Goal: Information Seeking & Learning: Learn about a topic

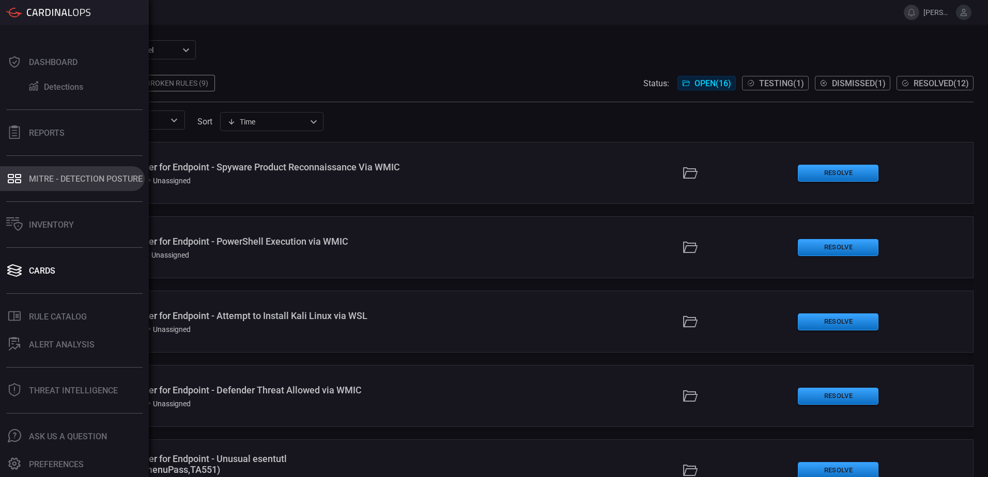
click at [70, 182] on div "MITRE - Detection Posture" at bounding box center [86, 179] width 114 height 10
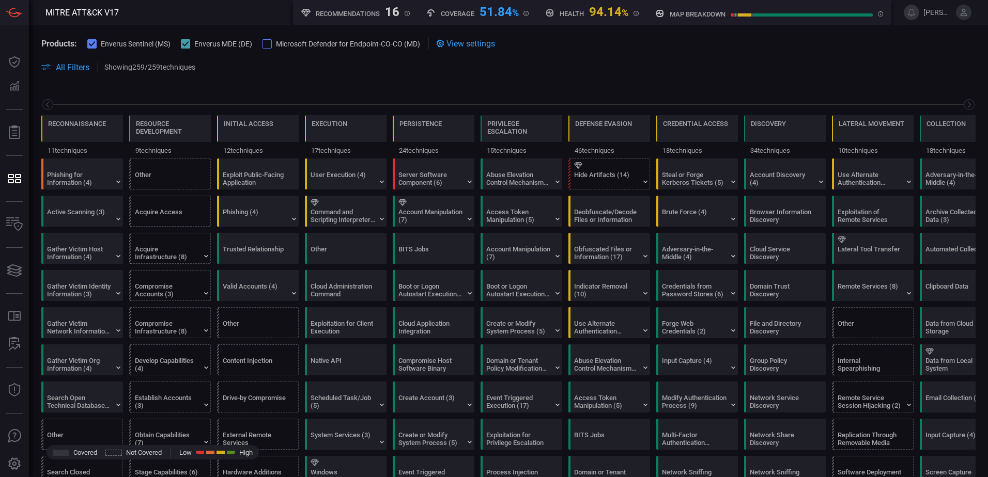
scroll to position [0, 135]
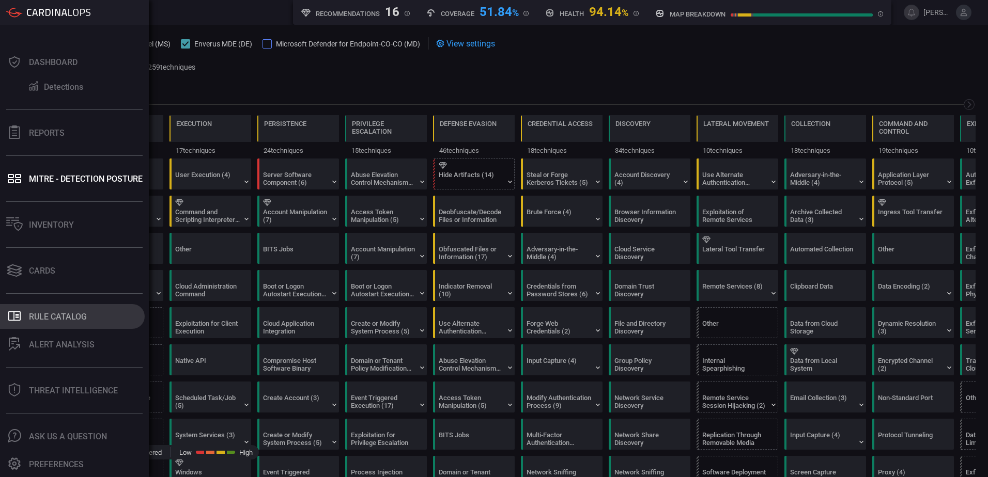
click at [61, 316] on div "Rule Catalog" at bounding box center [58, 317] width 58 height 10
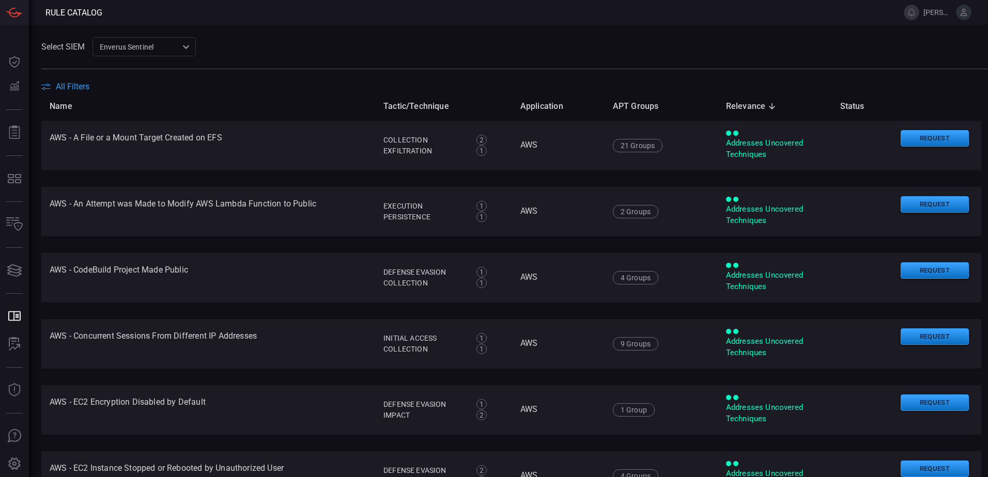
click at [355, 50] on div "Select SIEM Enverus Sentinel c91b43ff-c123-4683-be2e-f803907a5556 ​" at bounding box center [514, 46] width 947 height 19
click at [76, 87] on span "All Filters" at bounding box center [73, 87] width 34 height 10
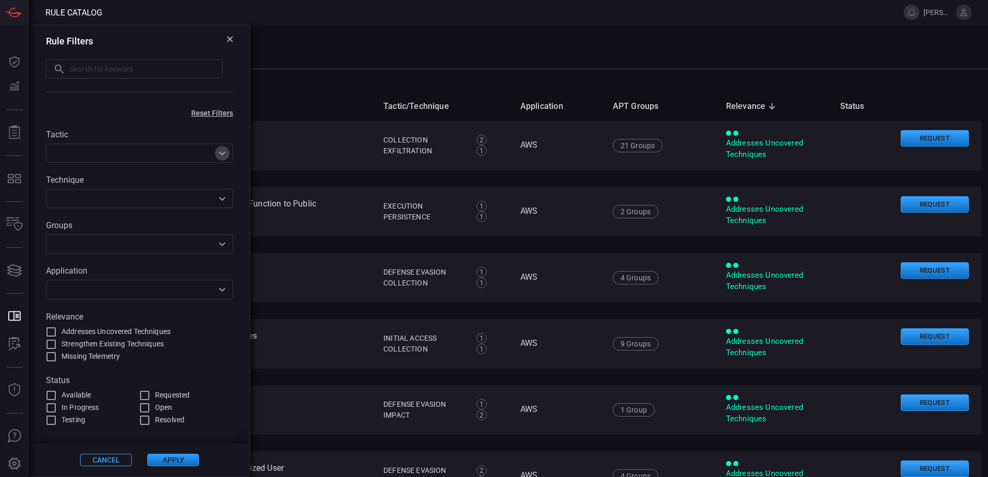
click at [224, 156] on icon "Open" at bounding box center [222, 153] width 12 height 12
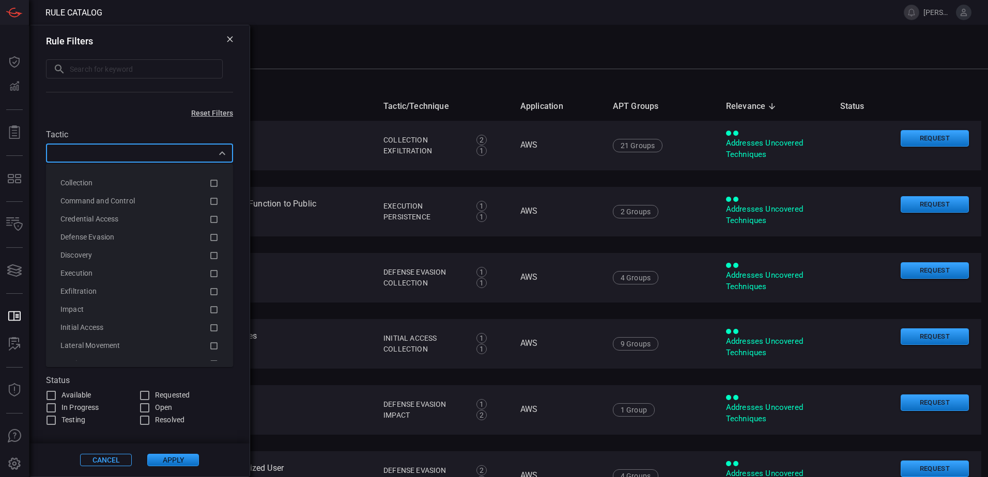
click at [226, 127] on div "Tactic ​ Technique ​ Groups ​ Application ​ Relevance Addresses Uncovered Techn…" at bounding box center [139, 272] width 220 height 310
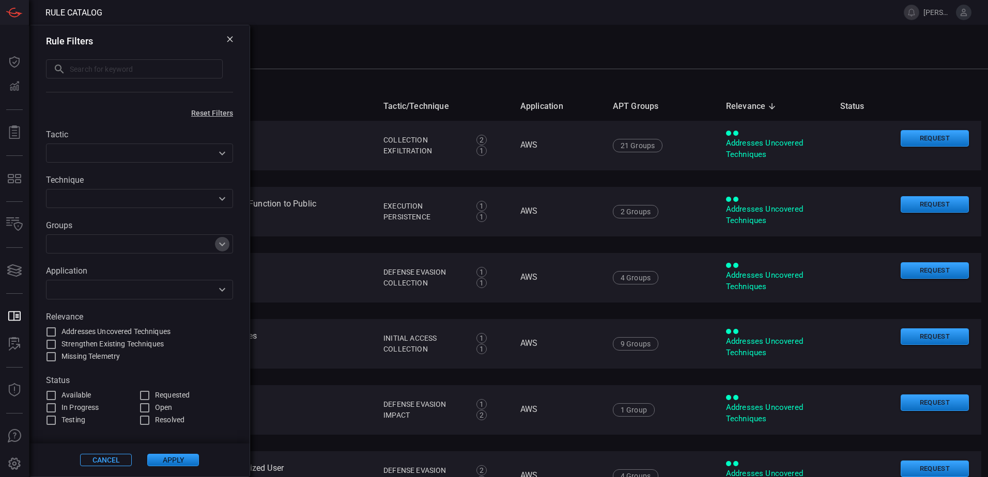
click at [225, 240] on icon "Open" at bounding box center [222, 244] width 12 height 12
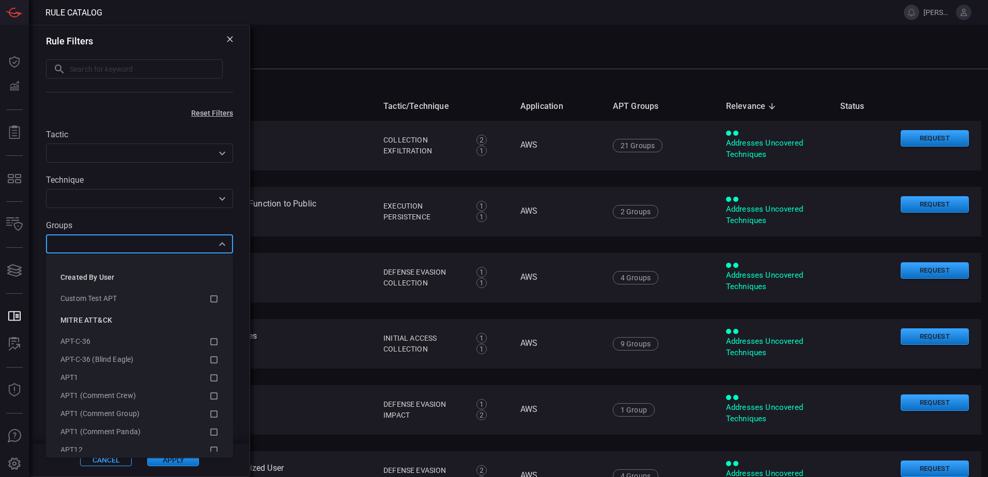
click at [158, 222] on label "Groups" at bounding box center [139, 226] width 187 height 10
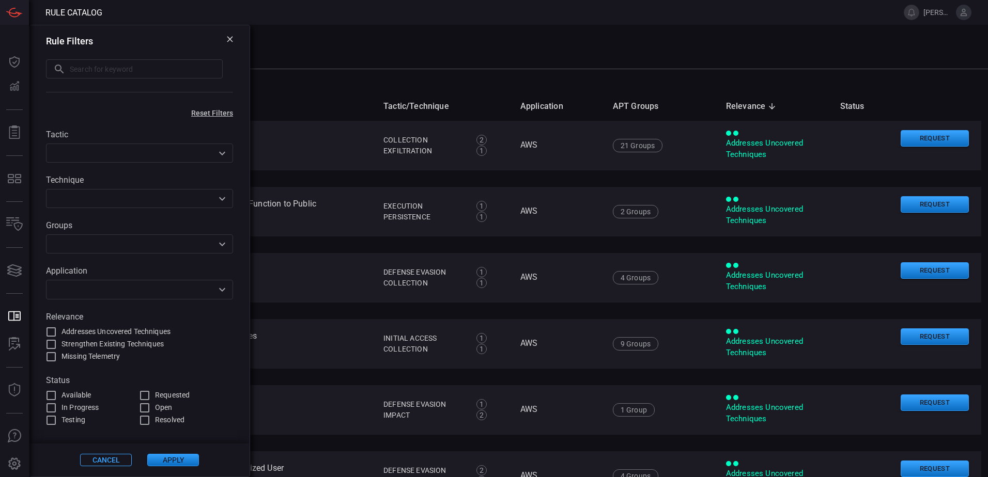
click at [284, 89] on div "All Filters" at bounding box center [514, 87] width 947 height 10
click at [227, 39] on icon at bounding box center [230, 39] width 6 height 6
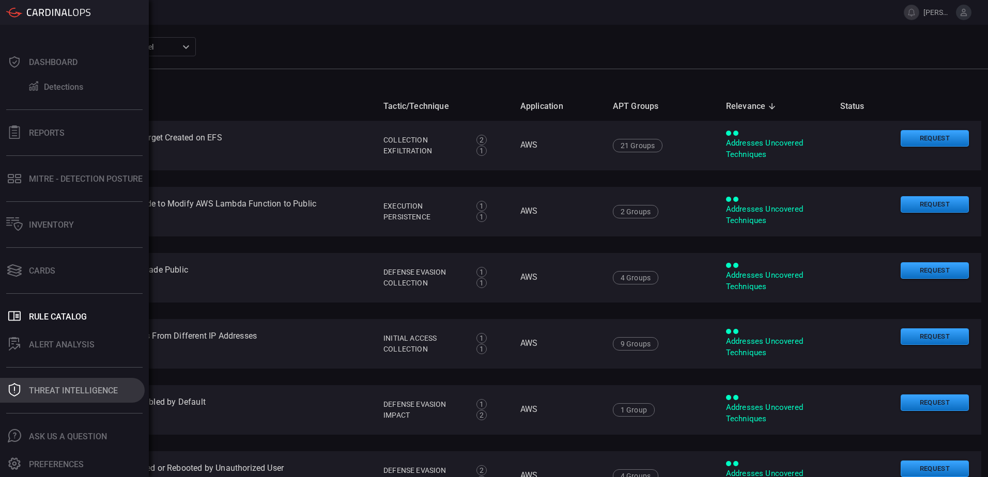
click at [72, 392] on div "Threat Intelligence" at bounding box center [73, 391] width 89 height 10
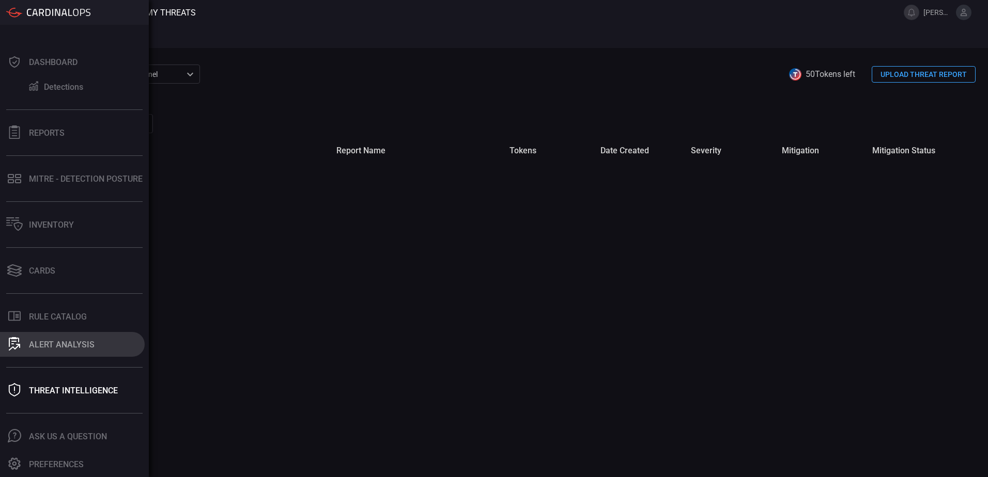
click at [50, 345] on div "ALERT ANALYSIS" at bounding box center [62, 345] width 66 height 10
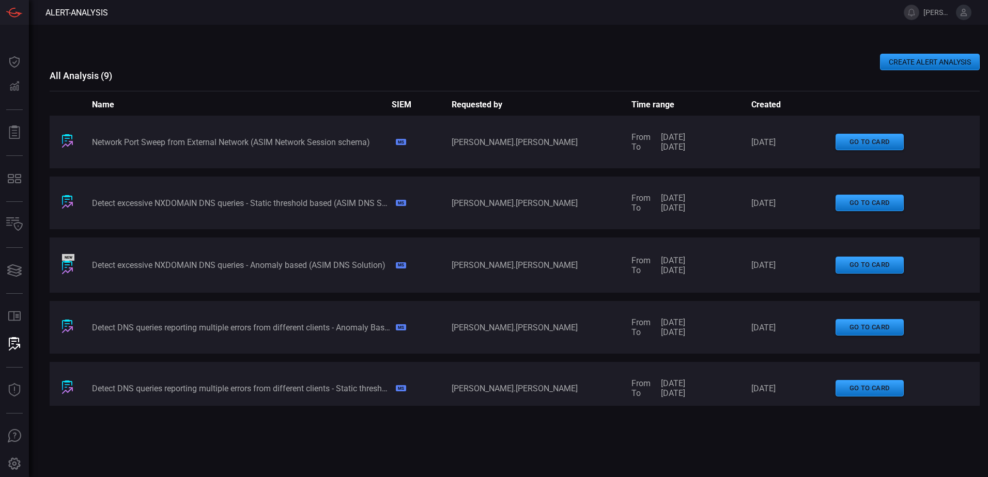
click at [905, 66] on button "CREATE ALERT ANALYSIS" at bounding box center [930, 62] width 100 height 17
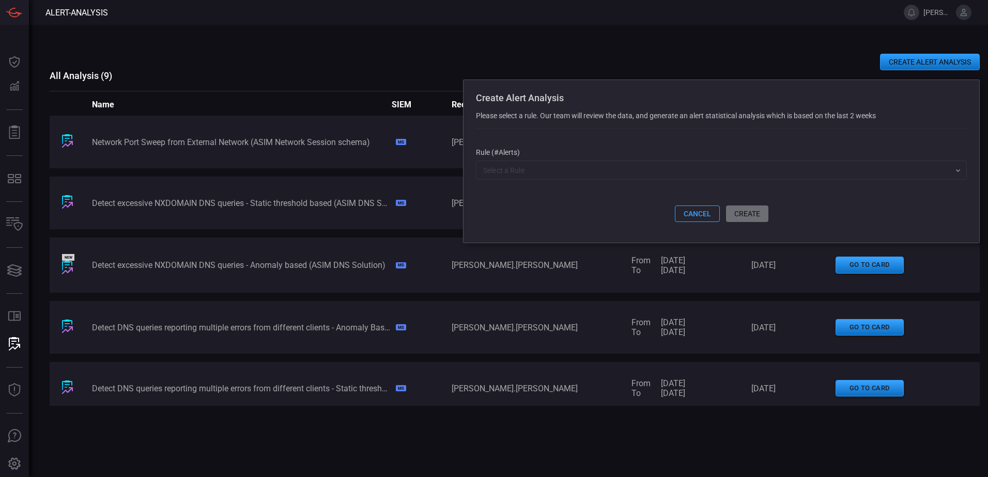
click at [686, 210] on button "cancel" at bounding box center [697, 214] width 45 height 17
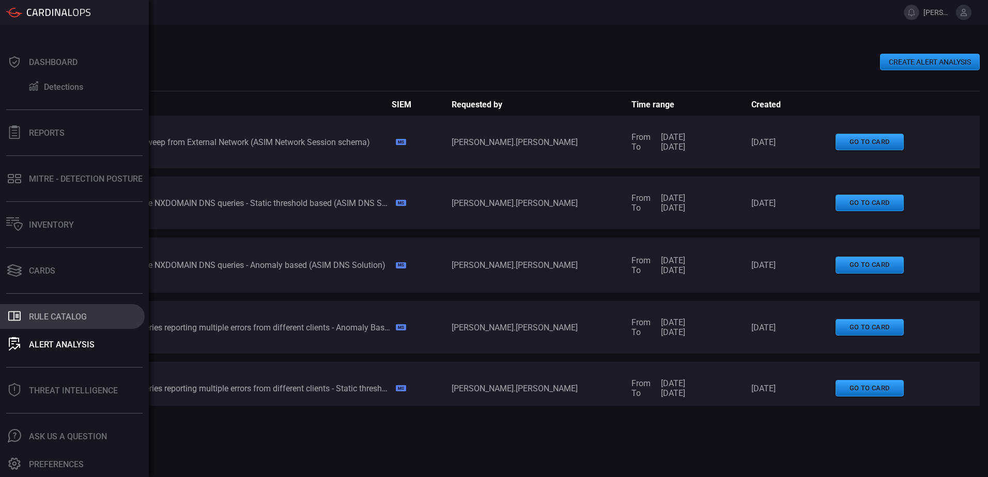
click at [66, 320] on div "Rule Catalog" at bounding box center [58, 317] width 58 height 10
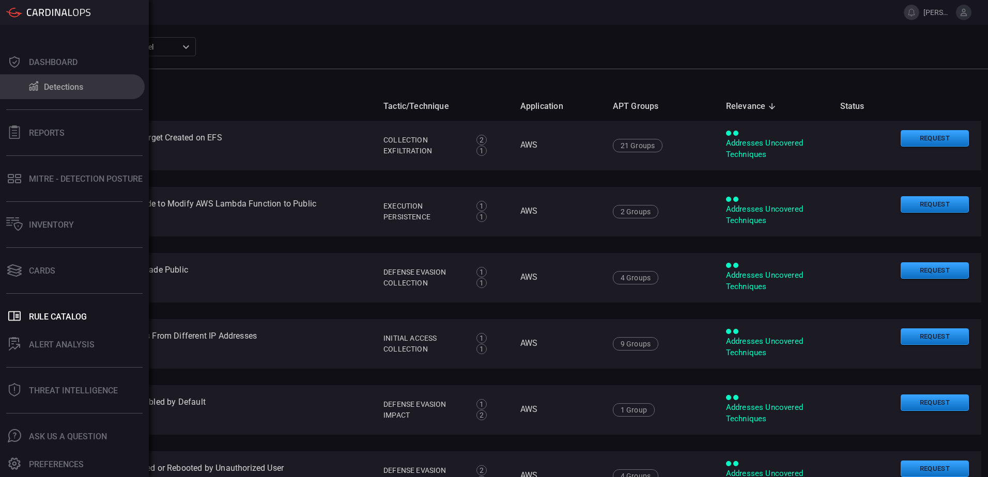
click at [59, 91] on div "Detections" at bounding box center [63, 87] width 39 height 10
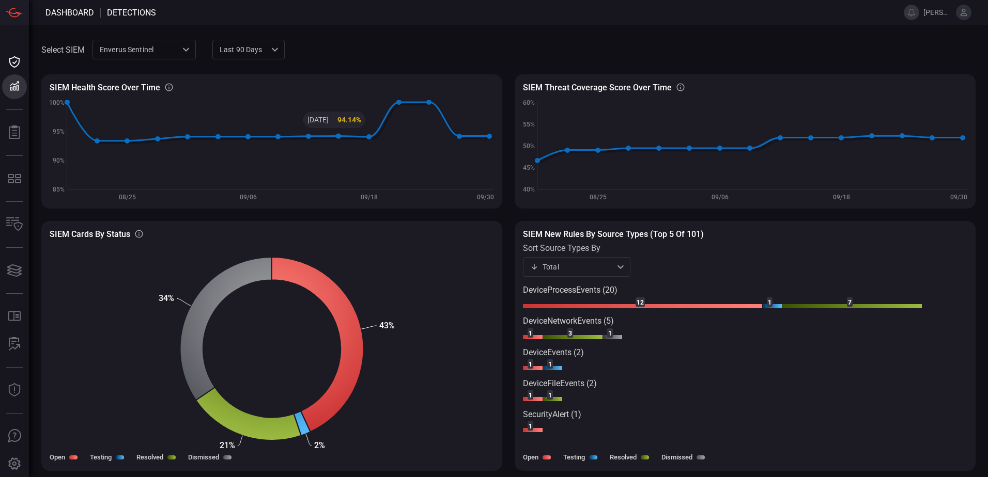
click at [276, 52] on div "Last 90 days quarter ​" at bounding box center [248, 49] width 72 height 19
click at [260, 72] on div "Last 30 days" at bounding box center [242, 72] width 43 height 11
type input "month"
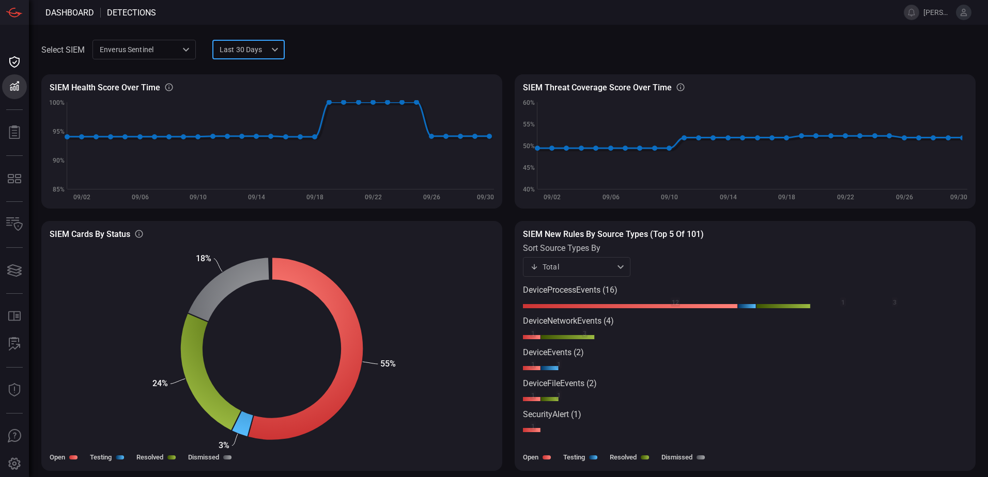
click at [434, 46] on span at bounding box center [630, 49] width 691 height 25
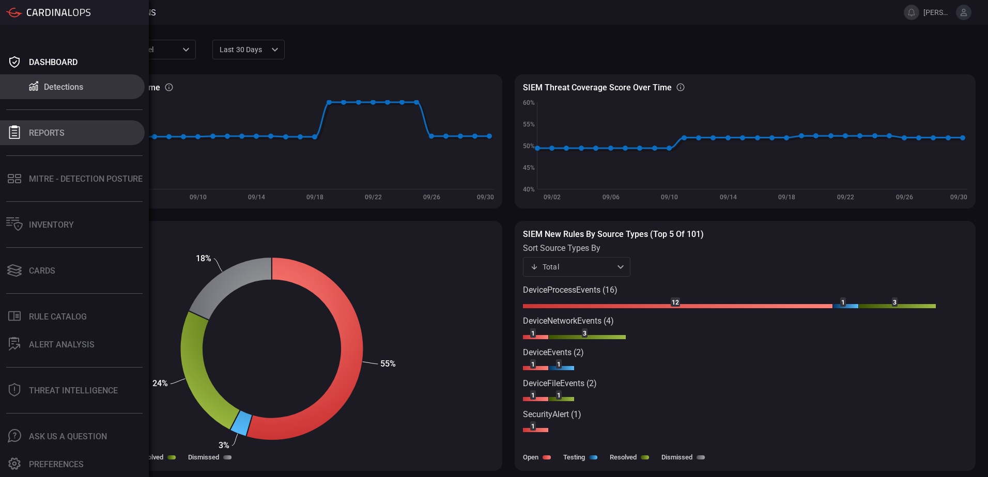
click at [40, 133] on div "Reports" at bounding box center [47, 133] width 36 height 10
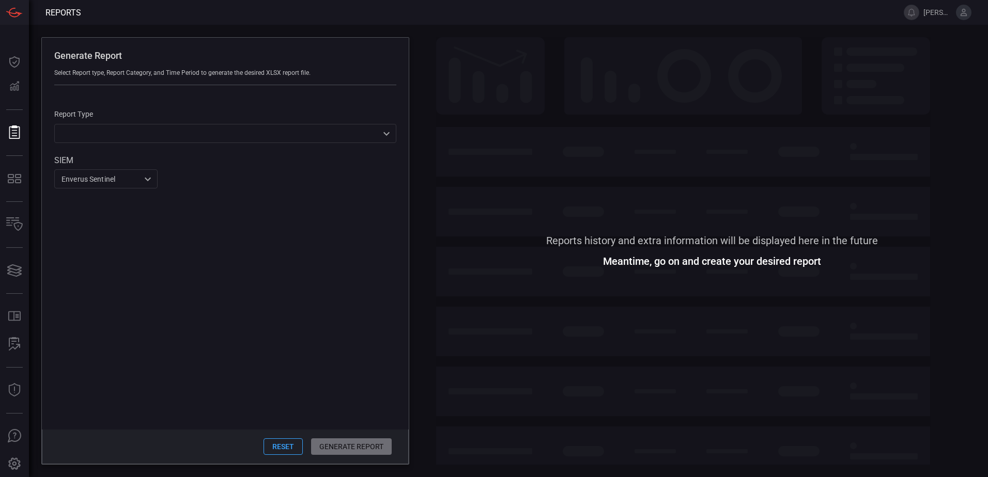
click at [330, 130] on div "​ ​" at bounding box center [225, 133] width 342 height 19
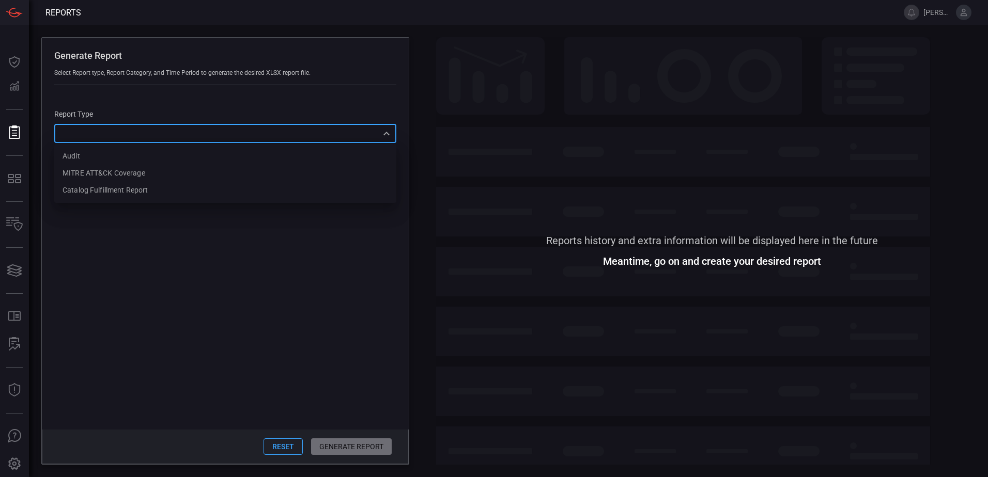
click at [361, 258] on div at bounding box center [494, 238] width 988 height 477
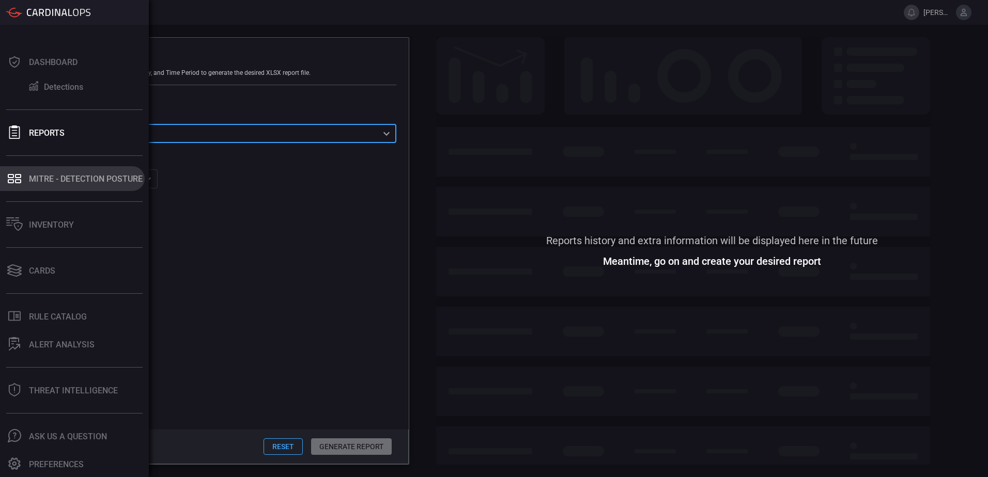
click at [26, 178] on button "MITRE - Detection Posture" at bounding box center [72, 178] width 145 height 25
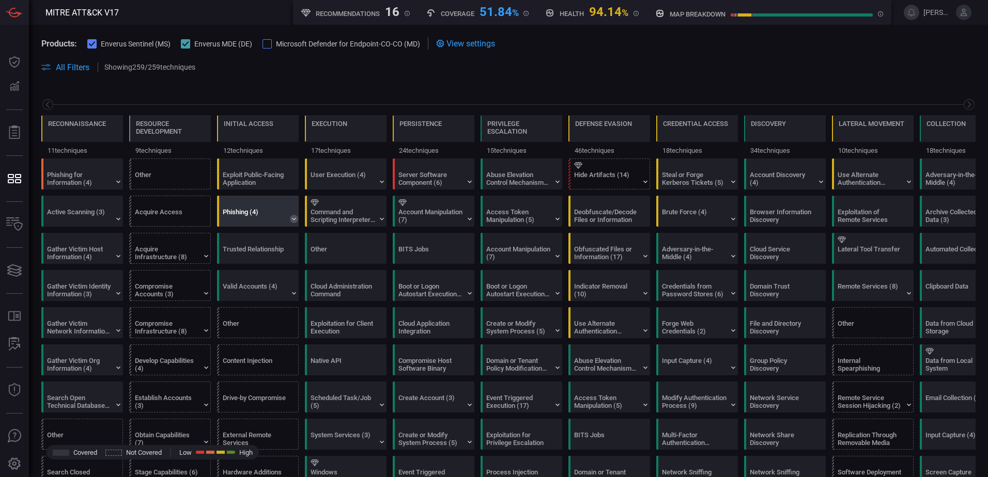
scroll to position [0, 135]
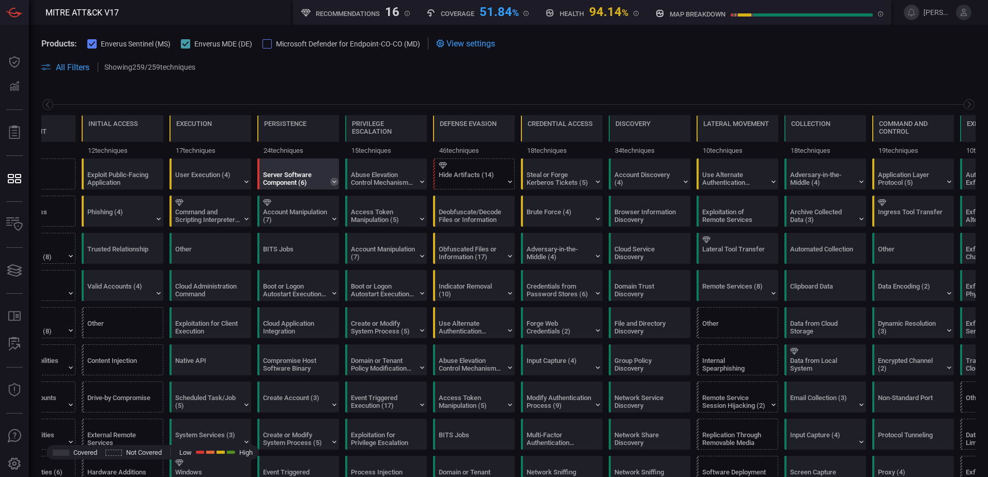
click at [331, 180] on icon at bounding box center [334, 182] width 8 height 8
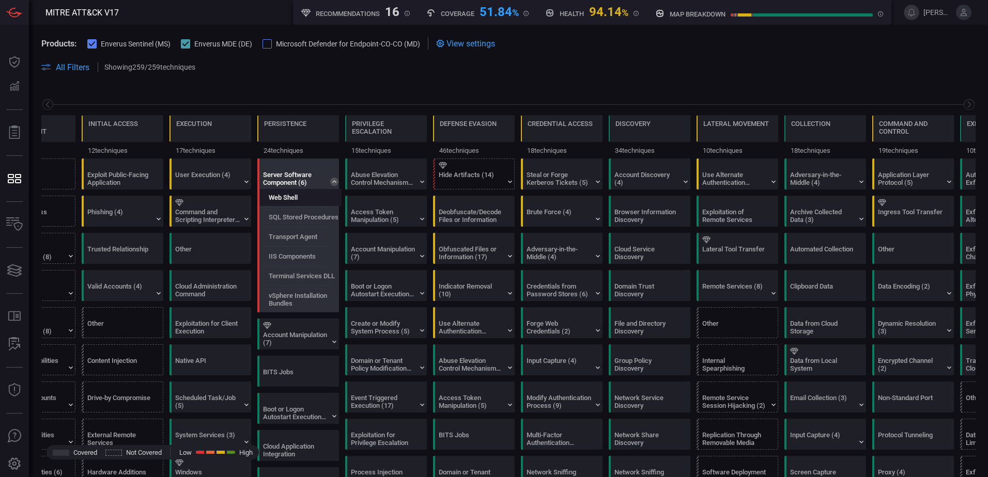
click at [301, 197] on div "Web Shell" at bounding box center [301, 197] width 82 height 17
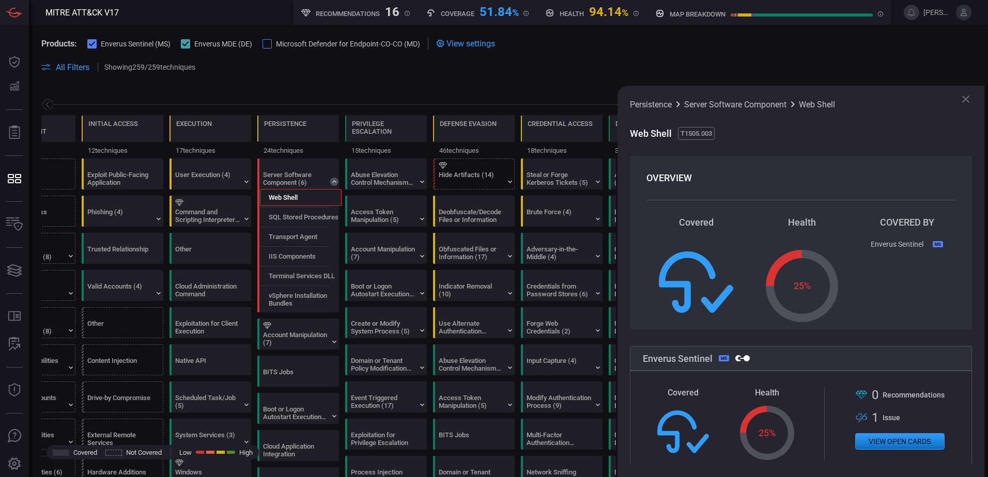
scroll to position [52, 0]
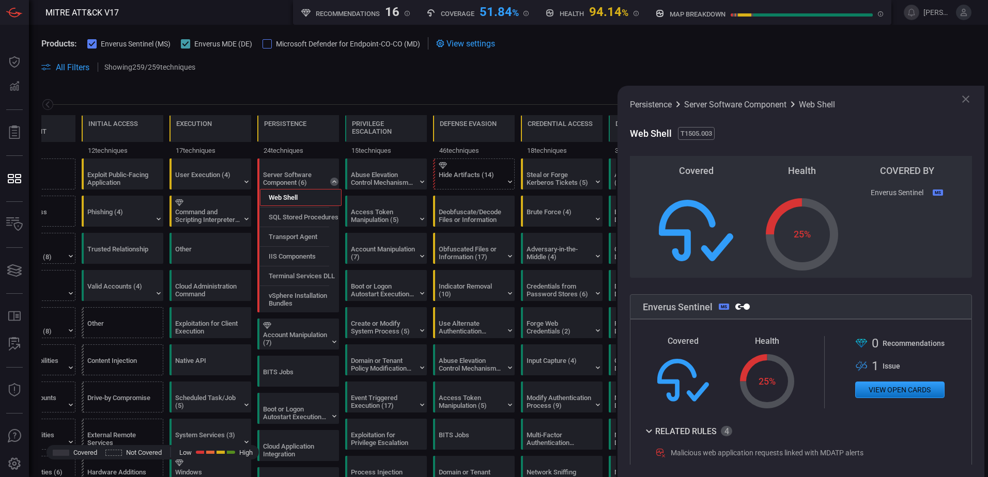
click at [967, 100] on icon at bounding box center [965, 99] width 7 height 7
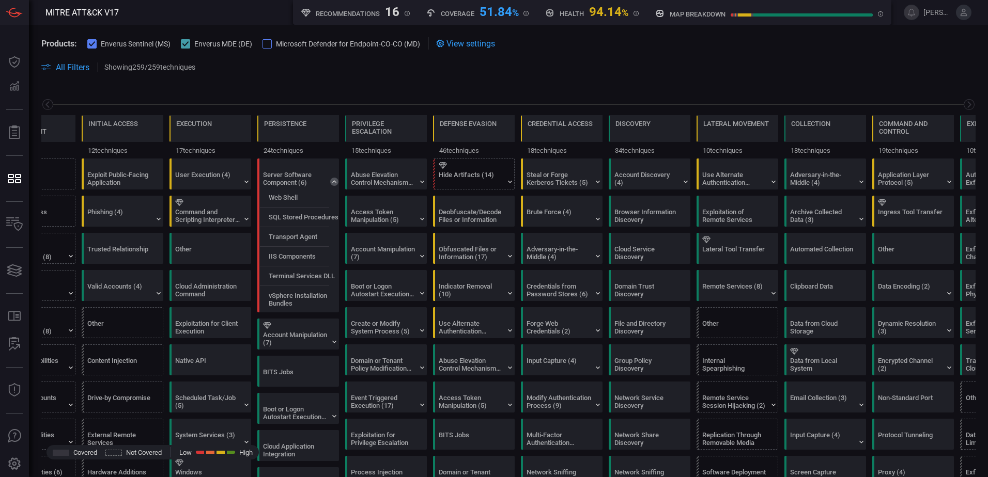
click at [397, 76] on span at bounding box center [508, 79] width 934 height 12
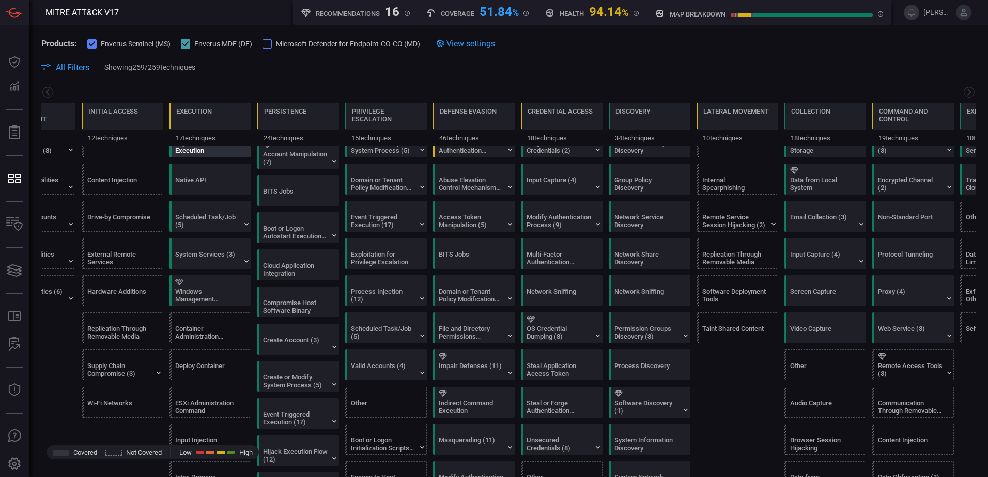
scroll to position [155, 0]
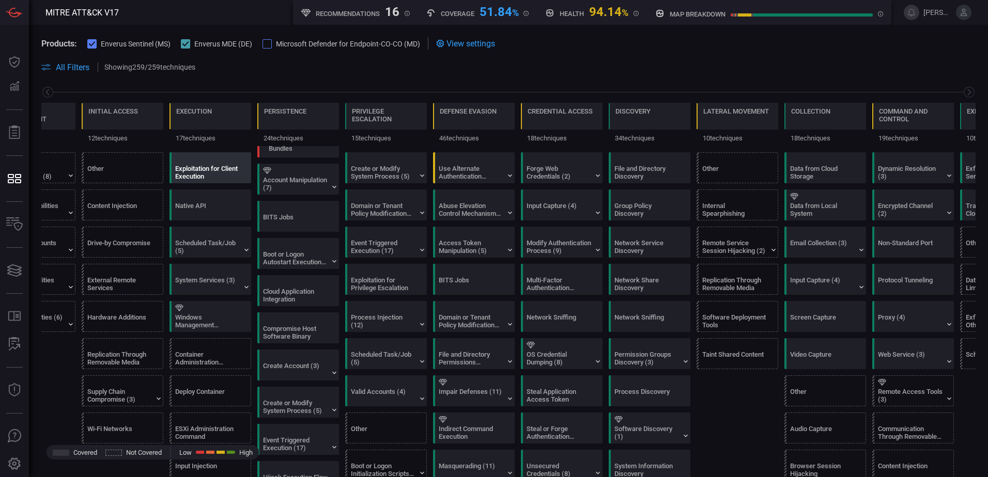
click at [231, 171] on div "Exploitation for Client Execution" at bounding box center [207, 173] width 65 height 16
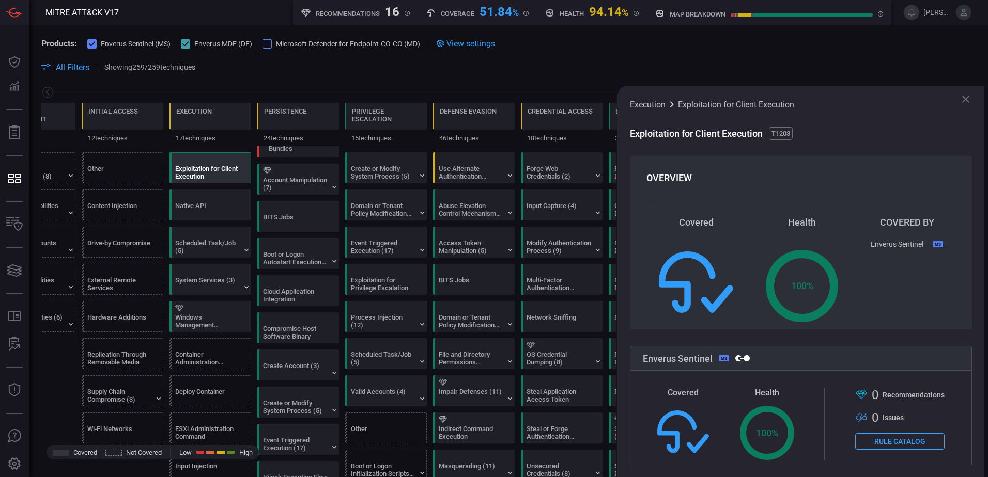
click at [967, 97] on icon at bounding box center [966, 99] width 12 height 12
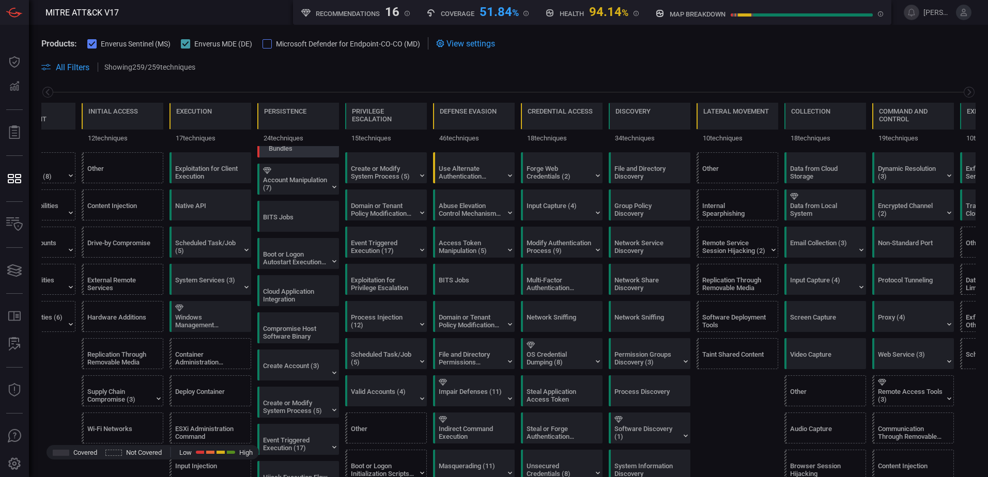
scroll to position [0, 0]
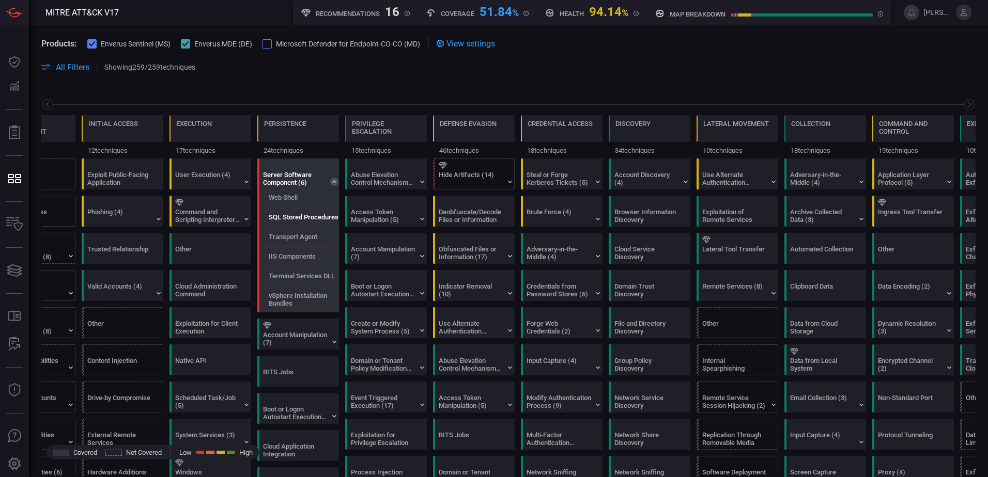
click at [296, 219] on label "SQL Stored Procedures" at bounding box center [304, 217] width 70 height 8
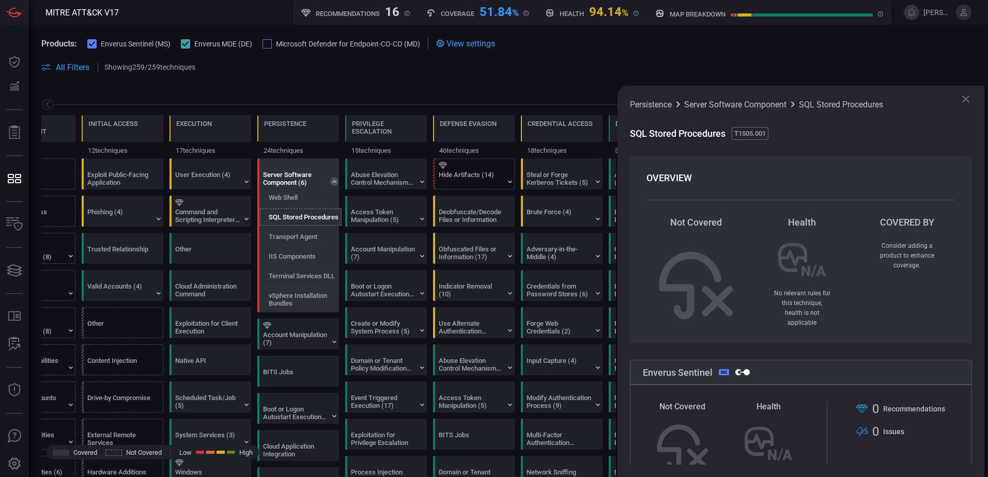
click at [332, 182] on icon at bounding box center [334, 182] width 8 height 8
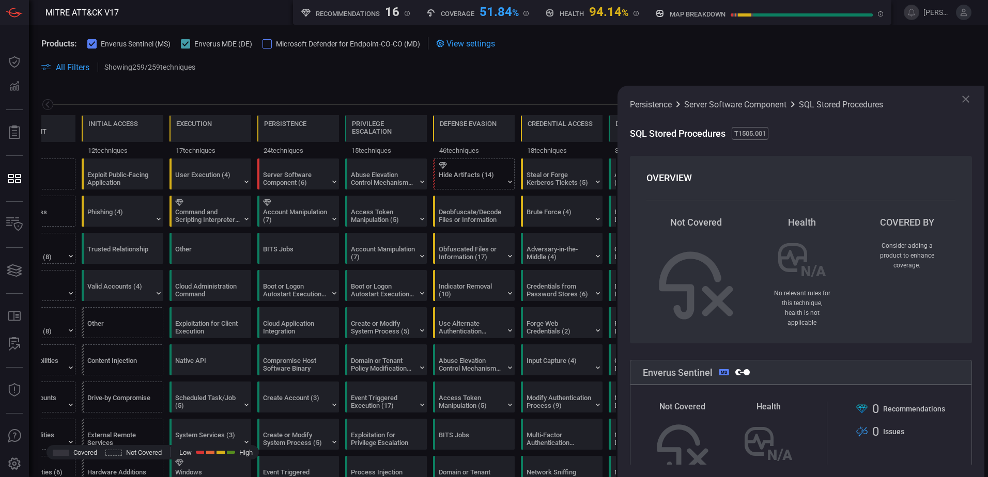
click at [965, 100] on icon at bounding box center [965, 99] width 7 height 7
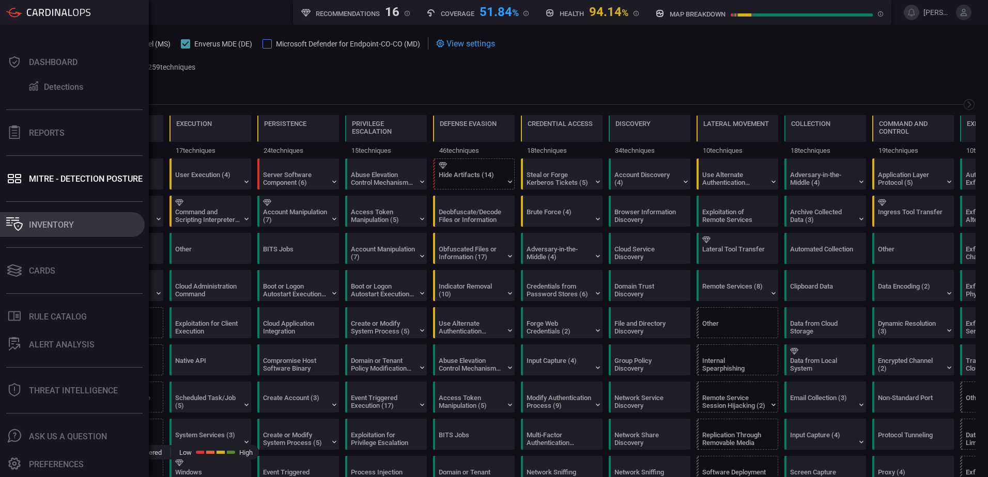
click at [55, 229] on div "Inventory" at bounding box center [51, 225] width 45 height 10
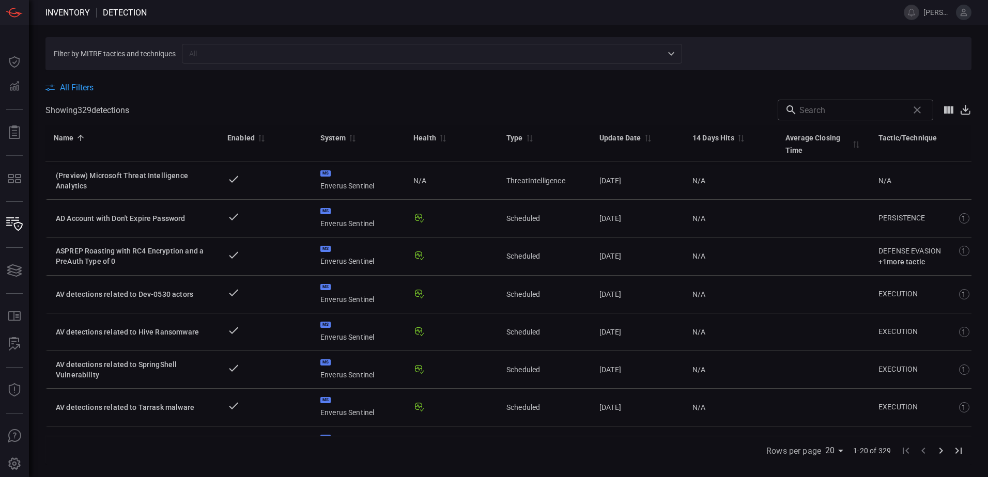
click at [86, 82] on span at bounding box center [508, 76] width 926 height 12
click at [84, 86] on span "All Filters" at bounding box center [77, 88] width 34 height 10
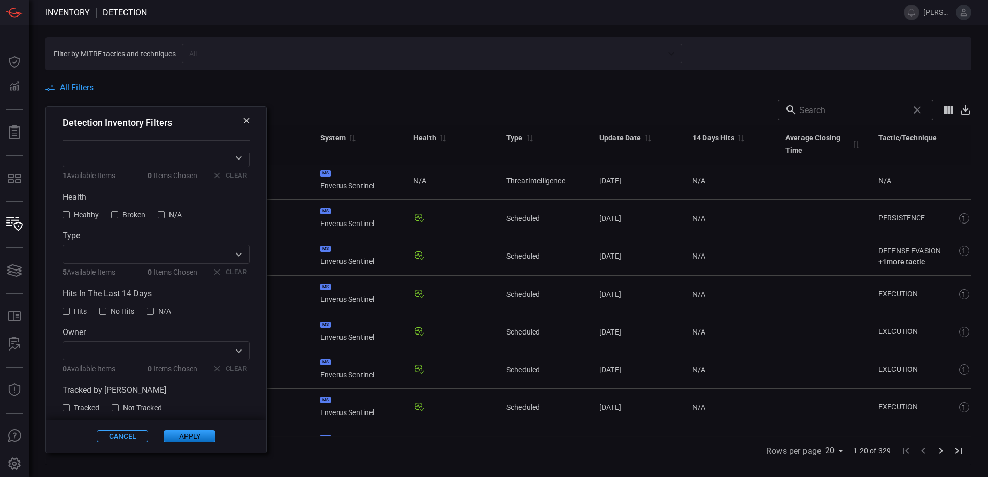
scroll to position [96, 0]
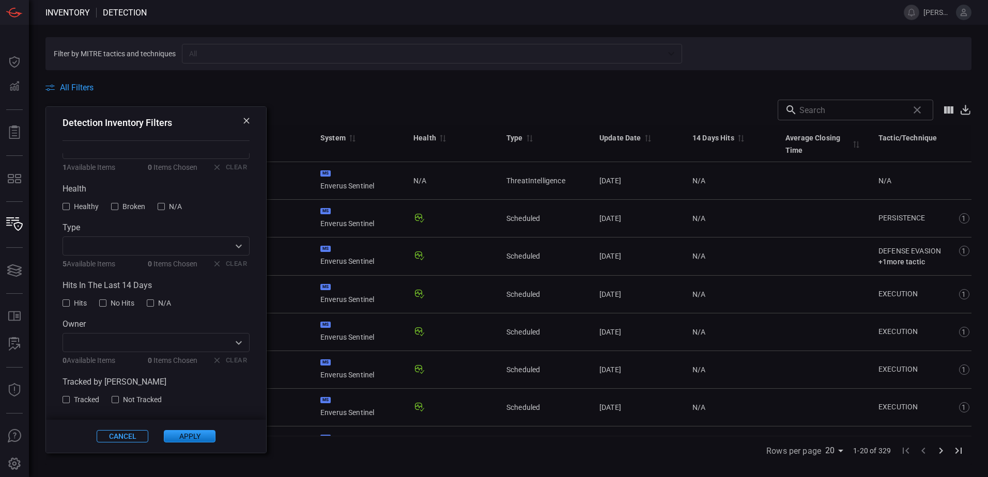
click at [243, 121] on icon at bounding box center [246, 121] width 6 height 6
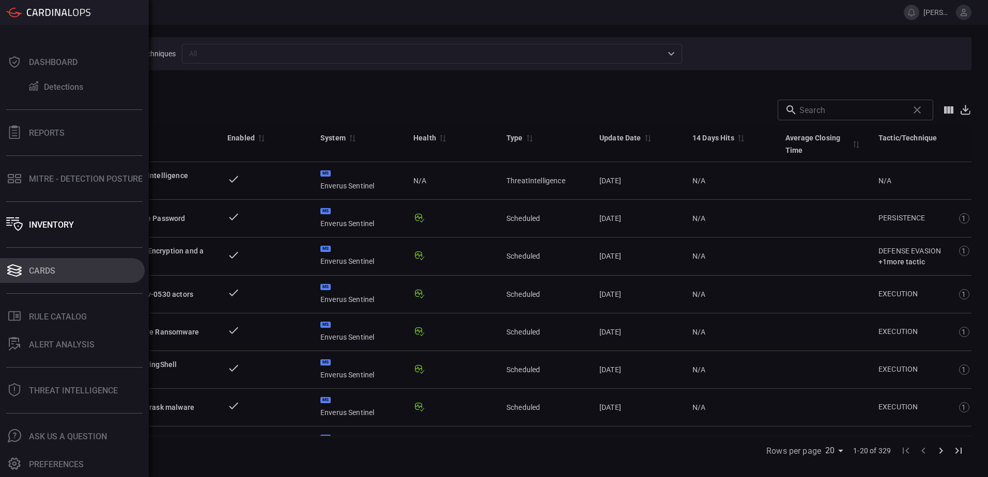
click at [19, 269] on icon at bounding box center [14, 268] width 14 height 6
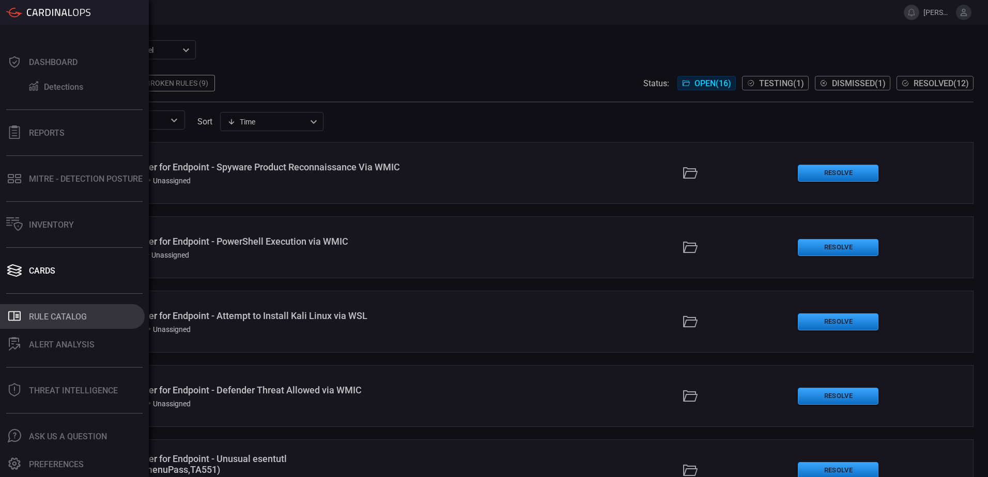
click at [60, 315] on div "Rule Catalog" at bounding box center [58, 317] width 58 height 10
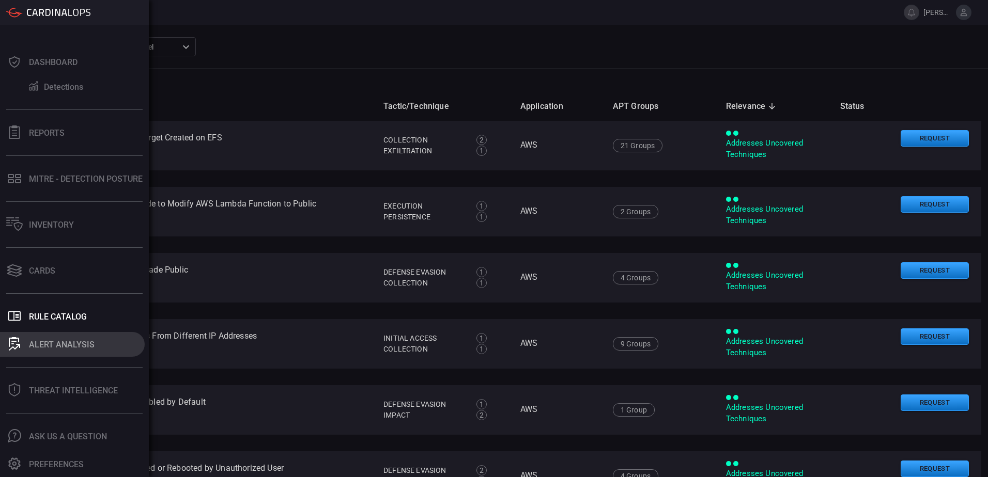
click at [40, 344] on div "ALERT ANALYSIS" at bounding box center [62, 345] width 66 height 10
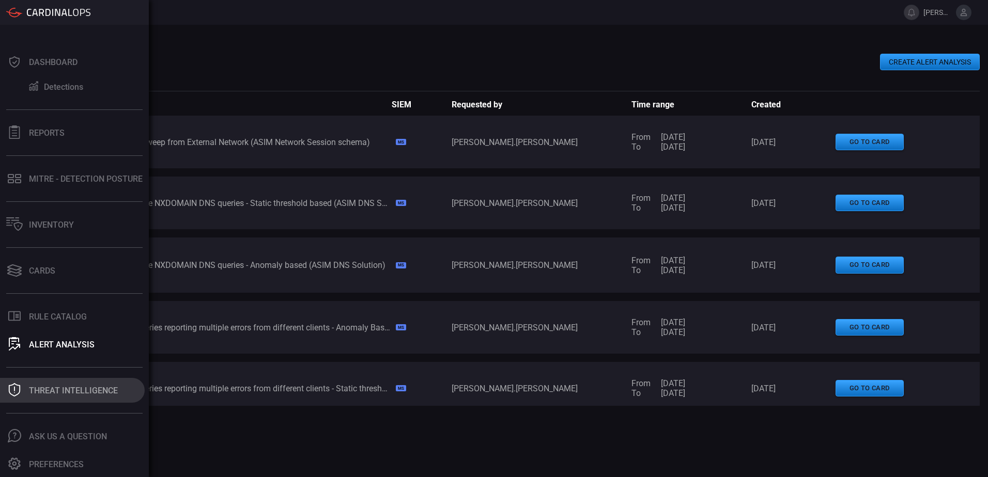
click at [48, 389] on div "Threat Intelligence" at bounding box center [73, 391] width 89 height 10
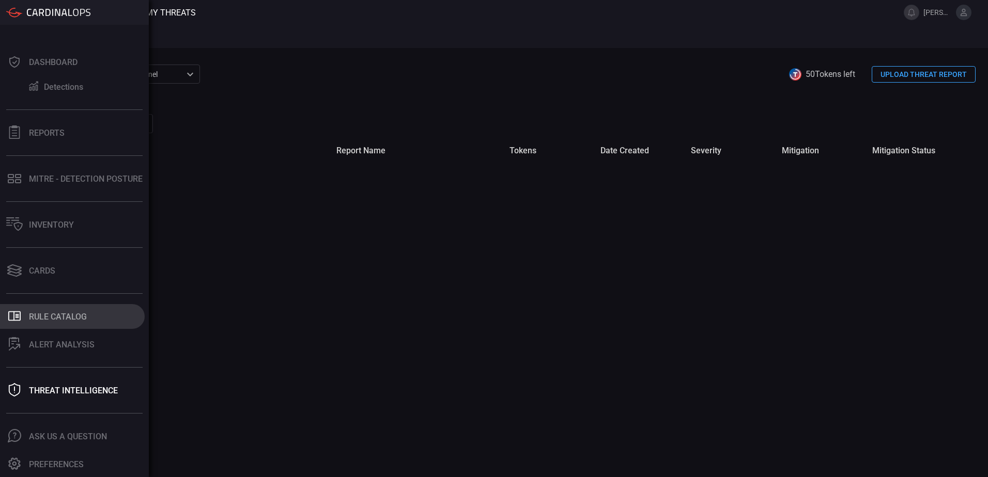
click at [60, 318] on div "Rule Catalog" at bounding box center [58, 317] width 58 height 10
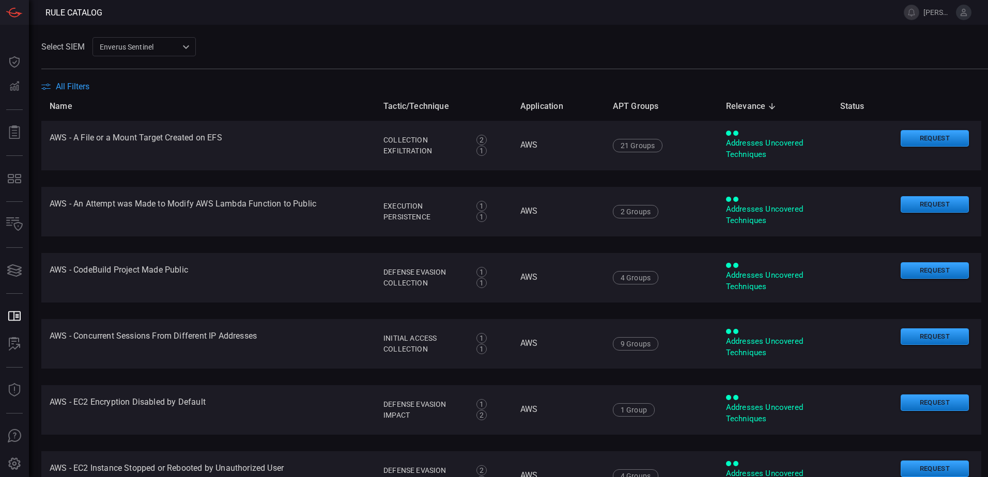
click at [68, 89] on span "All Filters" at bounding box center [73, 87] width 34 height 10
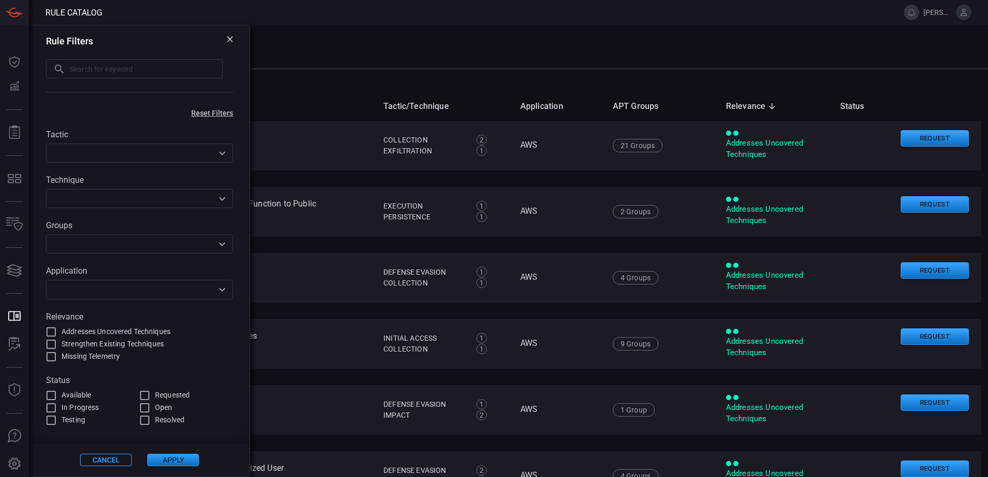
click at [221, 200] on icon "Open" at bounding box center [222, 199] width 12 height 12
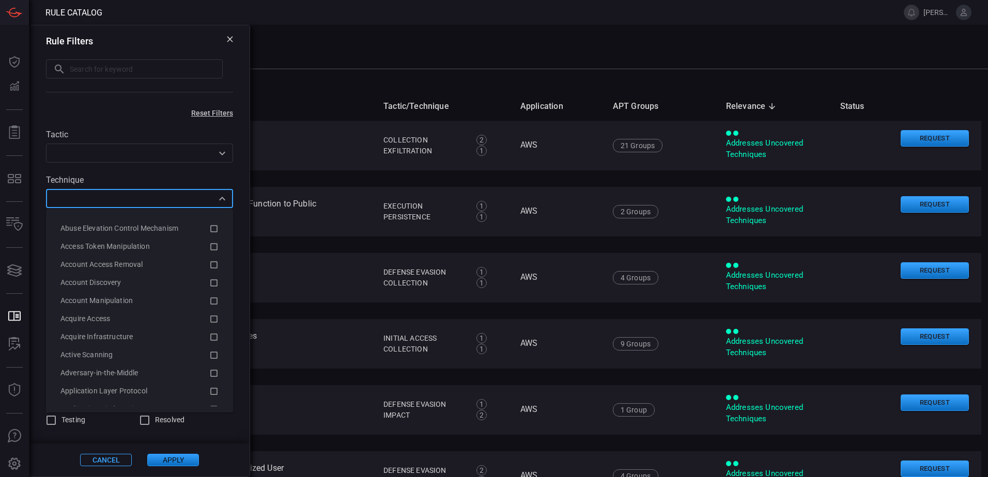
click at [220, 165] on div "Tactic ​ Technique ​ Groups ​ Application ​ Relevance Addresses Uncovered Techn…" at bounding box center [139, 272] width 220 height 310
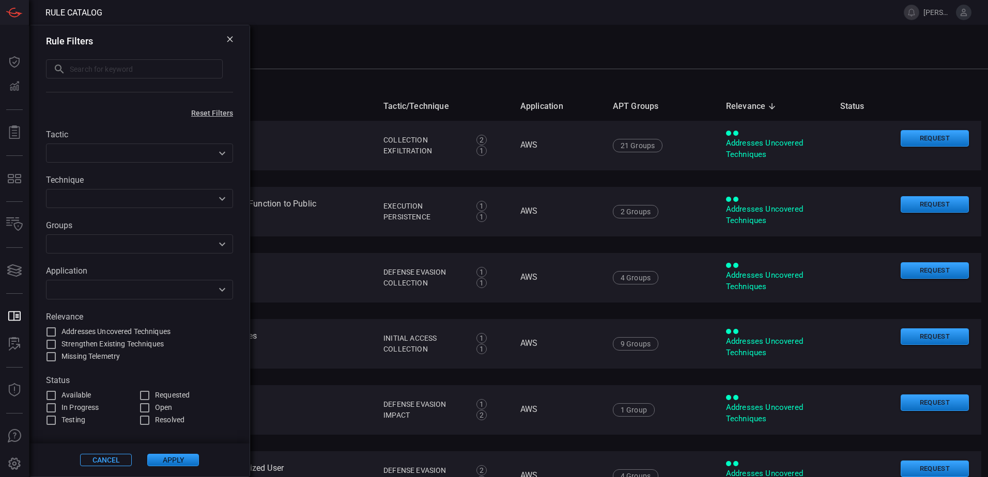
click at [223, 250] on icon "Open" at bounding box center [222, 244] width 12 height 12
click at [146, 244] on input "text" at bounding box center [131, 244] width 164 height 13
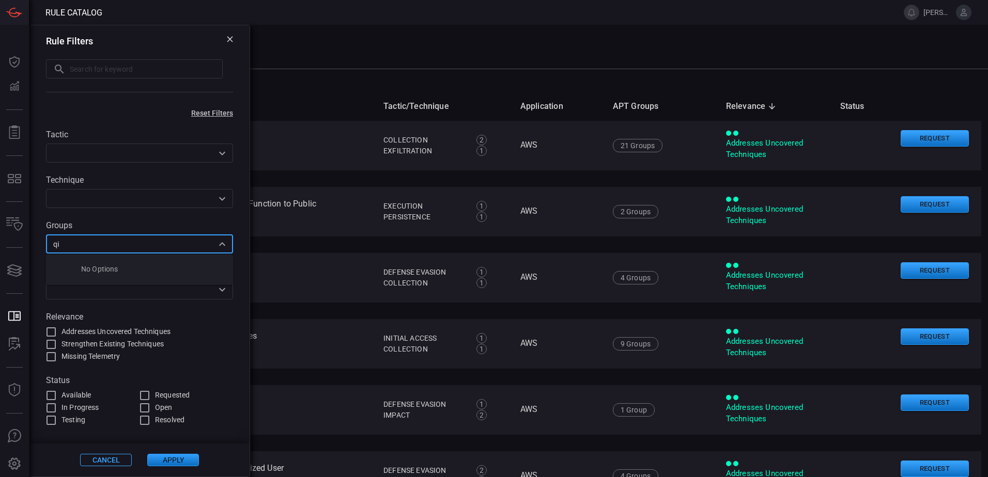
type input "q"
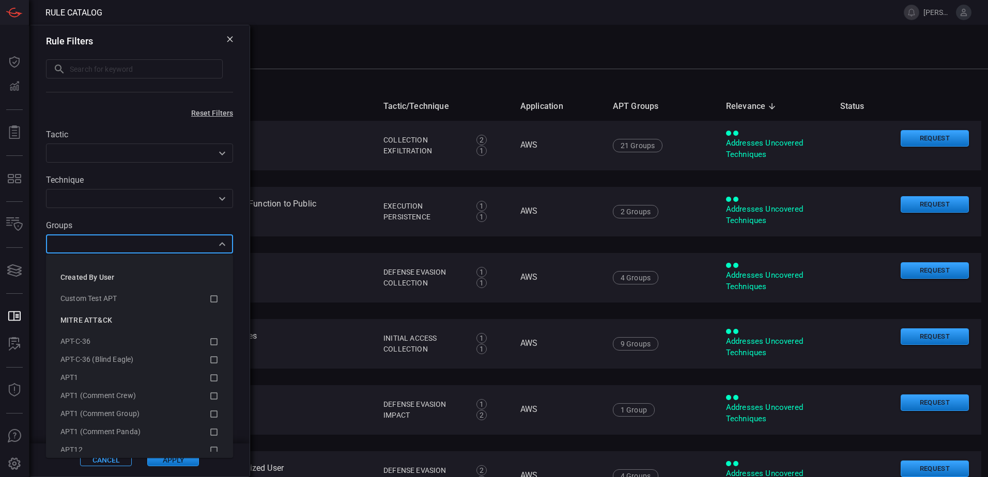
click at [229, 40] on icon at bounding box center [230, 39] width 6 height 6
